Goal: Browse casually

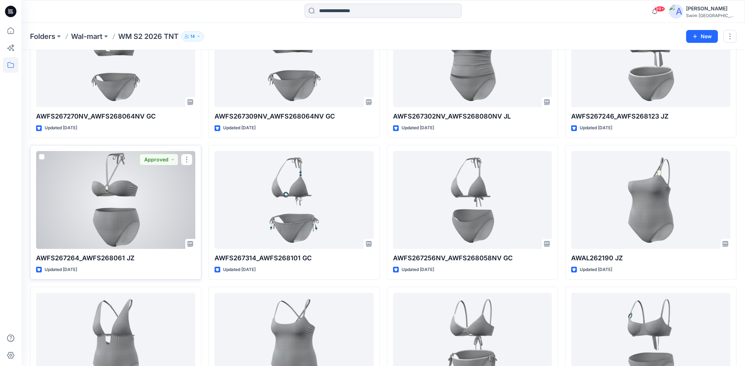
scroll to position [783, 0]
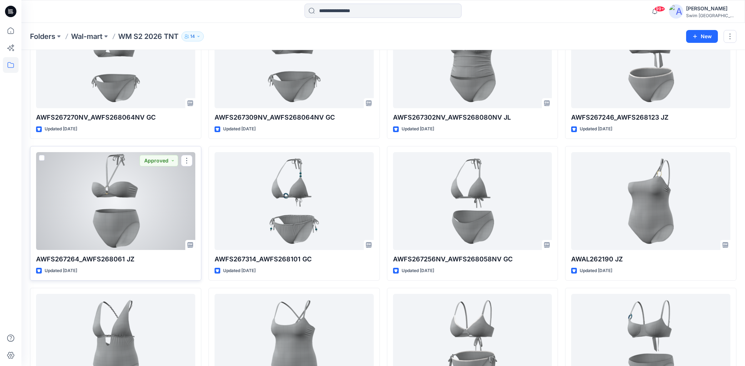
click at [119, 258] on p "AWFS267264_AWFS268061 JZ" at bounding box center [115, 259] width 159 height 10
click at [126, 220] on div at bounding box center [115, 201] width 159 height 98
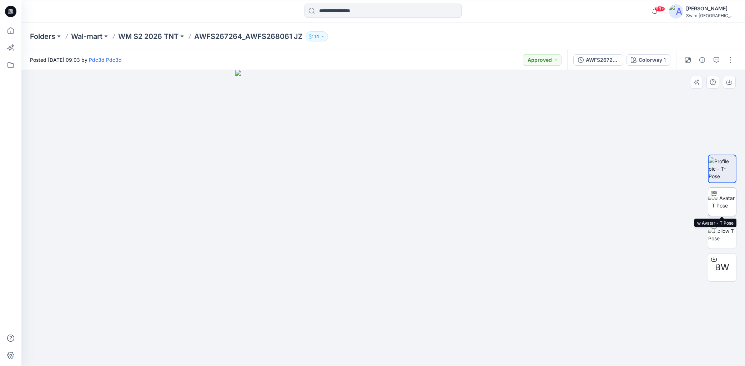
click at [724, 207] on img at bounding box center [722, 201] width 28 height 15
drag, startPoint x: 544, startPoint y: 220, endPoint x: 345, endPoint y: 230, distance: 198.7
click at [344, 228] on div at bounding box center [383, 218] width 724 height 296
